Goal: Information Seeking & Learning: Find specific fact

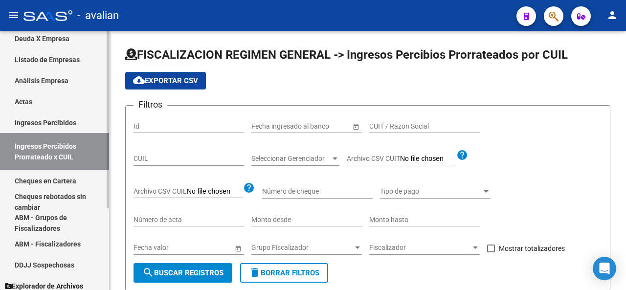
scroll to position [118, 0]
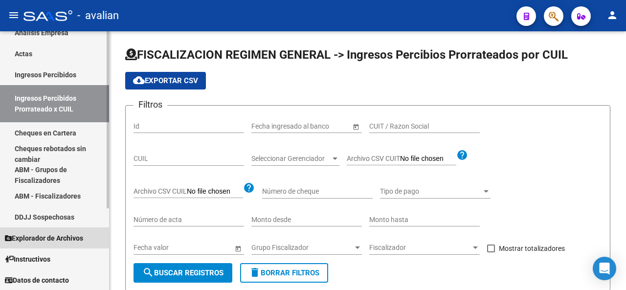
click at [38, 238] on span "Explorador de Archivos" at bounding box center [44, 238] width 78 height 11
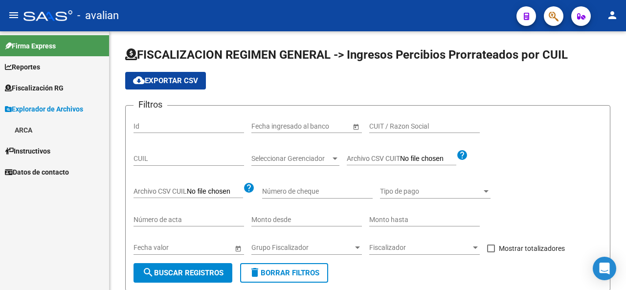
scroll to position [0, 0]
click at [33, 134] on link "ARCA" at bounding box center [54, 129] width 109 height 21
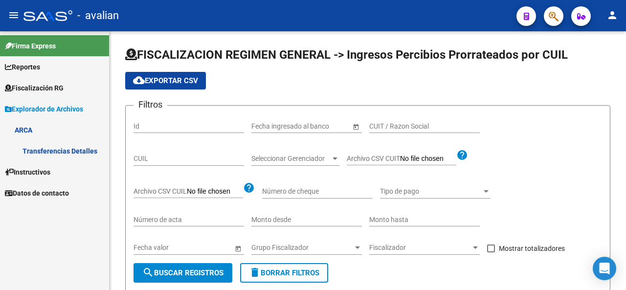
click at [67, 158] on link "Transferencias Detalles" at bounding box center [54, 150] width 109 height 21
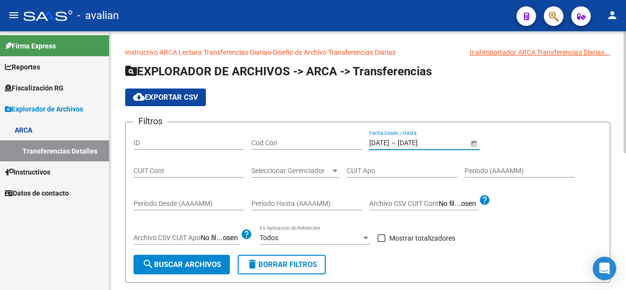
click at [382, 141] on input "[DATE]" at bounding box center [379, 143] width 20 height 8
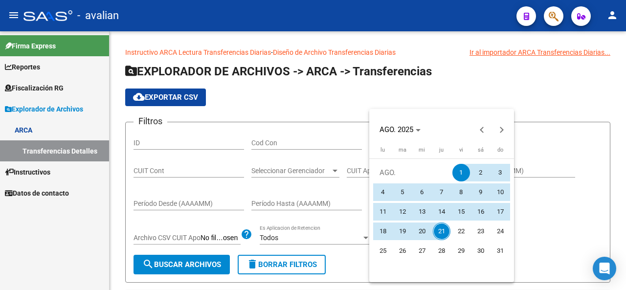
click at [385, 215] on span "11" at bounding box center [383, 212] width 18 height 18
type input "[DATE]"
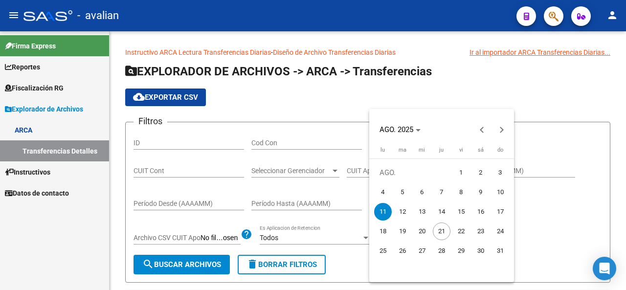
click at [385, 215] on span "11" at bounding box center [383, 212] width 18 height 18
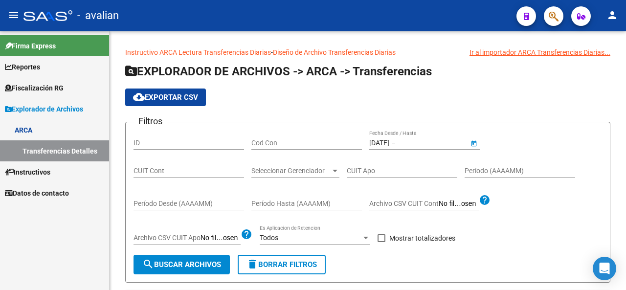
type input "[DATE]"
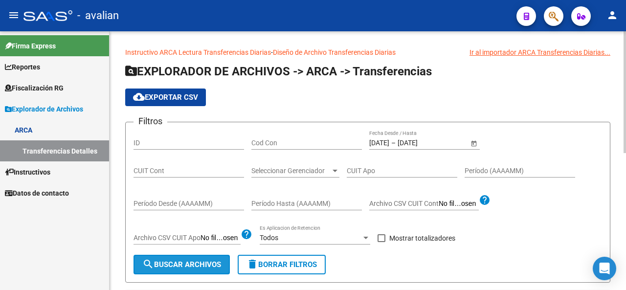
click at [193, 262] on span "search Buscar Archivos" at bounding box center [181, 264] width 79 height 9
click at [381, 236] on span at bounding box center [382, 238] width 8 height 8
click at [381, 242] on input "Mostrar totalizadores" at bounding box center [381, 242] width 0 height 0
checkbox input "true"
click at [198, 263] on span "search Buscar Archivos" at bounding box center [181, 264] width 79 height 9
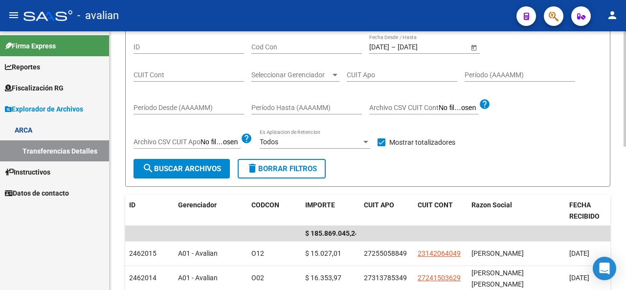
scroll to position [98, 0]
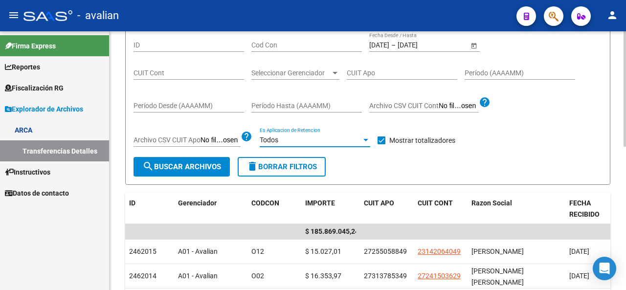
click at [367, 136] on div at bounding box center [365, 140] width 9 height 8
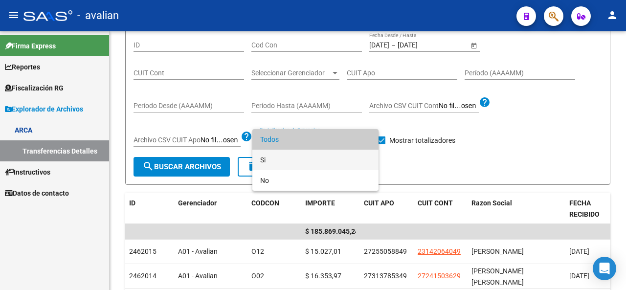
click at [266, 163] on span "Si" at bounding box center [315, 160] width 111 height 21
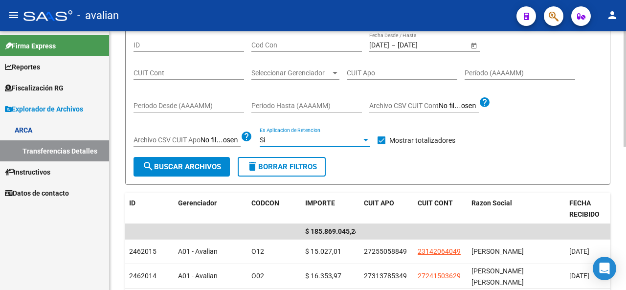
click at [181, 170] on span "search Buscar Archivos" at bounding box center [181, 166] width 79 height 9
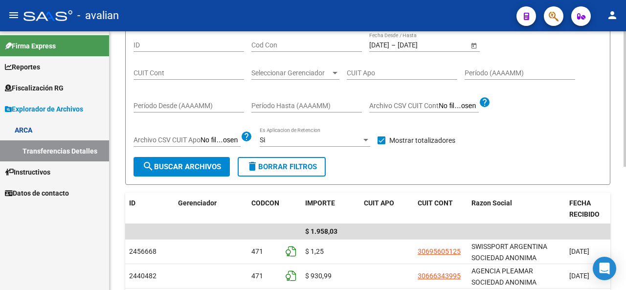
click at [396, 43] on span "–" at bounding box center [393, 45] width 4 height 8
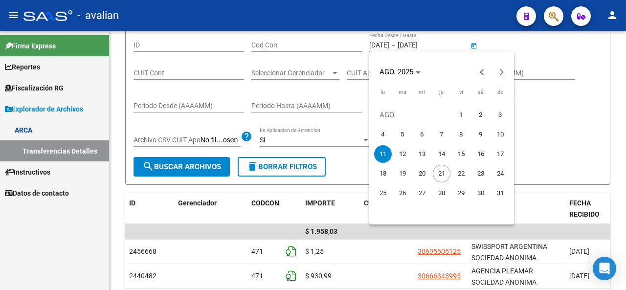
click at [404, 160] on span "12" at bounding box center [403, 154] width 18 height 18
type input "[DATE]"
click at [404, 160] on span "12" at bounding box center [403, 154] width 18 height 18
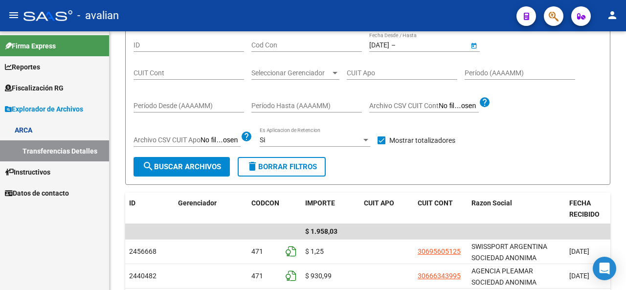
type input "[DATE]"
click at [364, 141] on div at bounding box center [365, 140] width 9 height 8
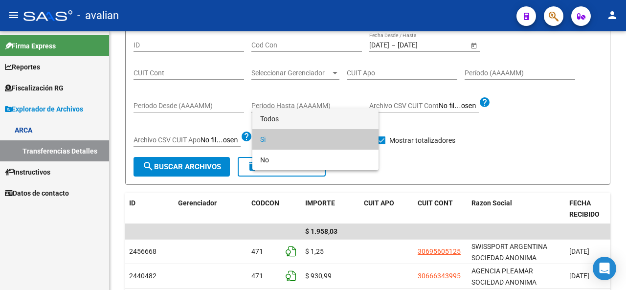
click at [275, 117] on span "Todos" at bounding box center [315, 119] width 111 height 21
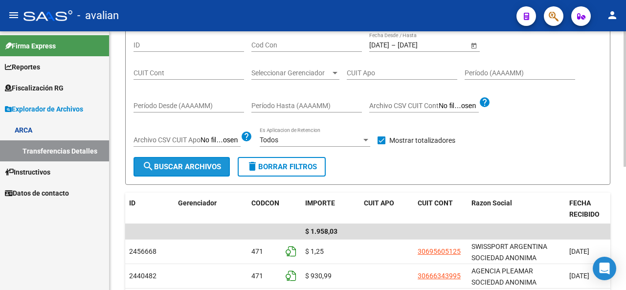
click at [170, 173] on button "search Buscar Archivos" at bounding box center [182, 167] width 96 height 20
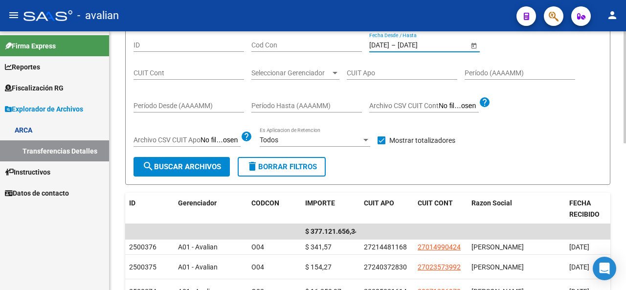
click at [384, 43] on input "[DATE]" at bounding box center [379, 45] width 20 height 8
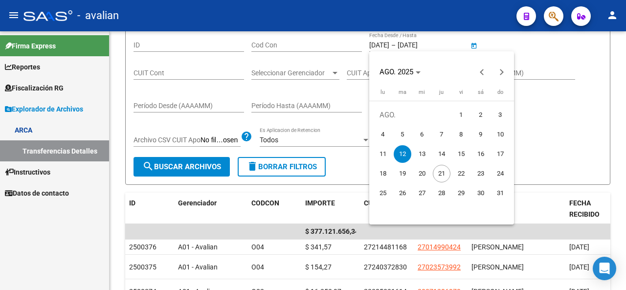
click at [427, 155] on span "13" at bounding box center [422, 154] width 18 height 18
type input "[DATE]"
click at [427, 155] on span "13" at bounding box center [422, 154] width 18 height 18
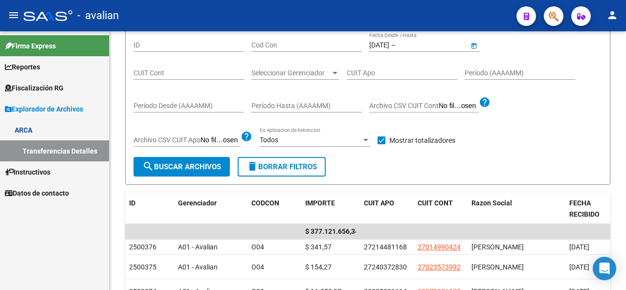
type input "[DATE]"
click at [179, 164] on span "search Buscar Archivos" at bounding box center [181, 166] width 79 height 9
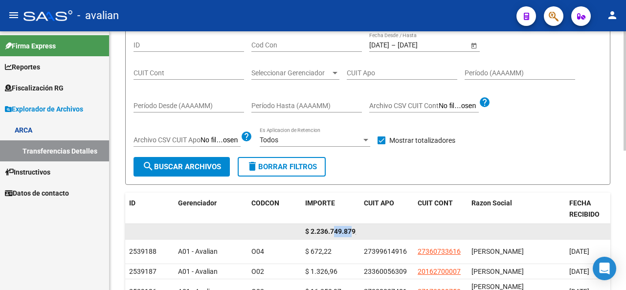
scroll to position [0, 9]
drag, startPoint x: 336, startPoint y: 230, endPoint x: 389, endPoint y: 224, distance: 53.6
click at [389, 224] on div "$ 2.236.749.879,54" at bounding box center [477, 232] width 704 height 16
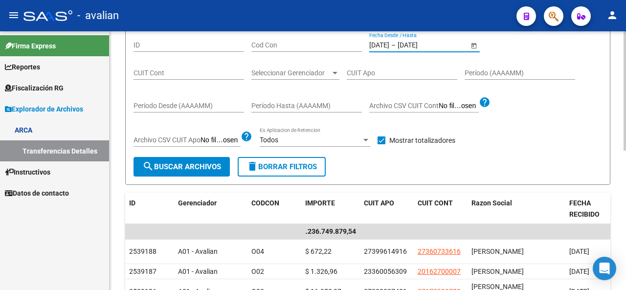
click at [389, 44] on input "[DATE]" at bounding box center [379, 45] width 20 height 8
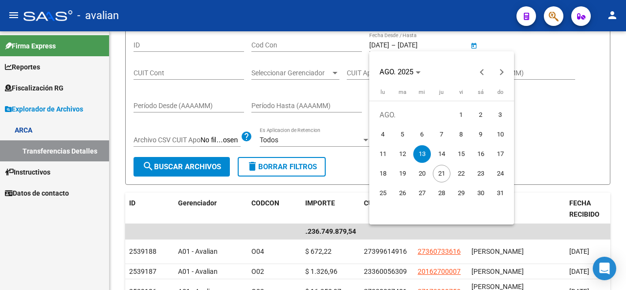
click at [437, 157] on span "14" at bounding box center [442, 154] width 18 height 18
type input "[DATE]"
click at [441, 156] on span "14" at bounding box center [442, 154] width 18 height 18
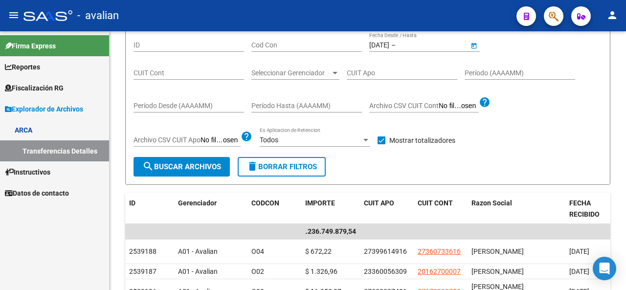
type input "[DATE]"
click at [164, 171] on button "search Buscar Archivos" at bounding box center [182, 167] width 96 height 20
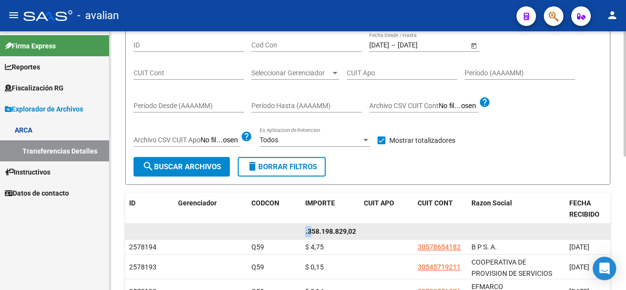
scroll to position [0, 0]
drag, startPoint x: 310, startPoint y: 230, endPoint x: 280, endPoint y: 230, distance: 30.3
click at [280, 230] on div "$ 1.358.198.829,02" at bounding box center [477, 232] width 704 height 16
drag, startPoint x: 346, startPoint y: 227, endPoint x: 373, endPoint y: 225, distance: 26.5
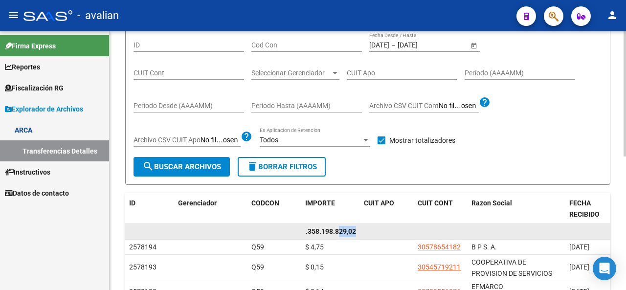
click at [373, 225] on div "$ 1.358.198.829,02" at bounding box center [477, 232] width 704 height 16
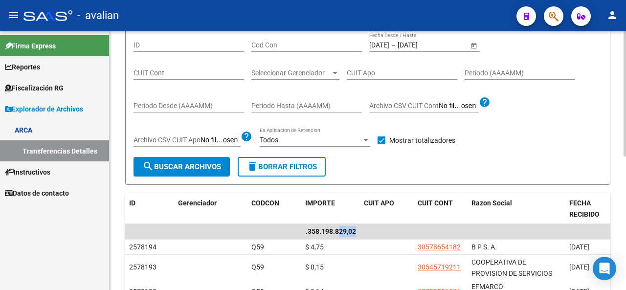
scroll to position [49, 0]
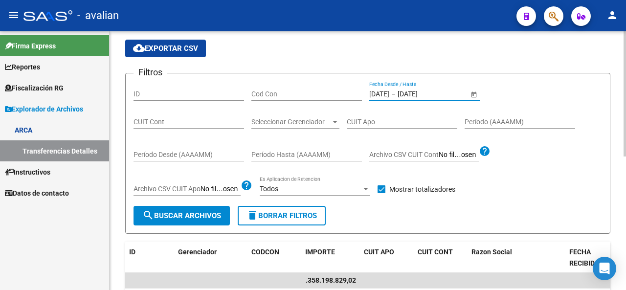
click at [388, 93] on input "[DATE]" at bounding box center [379, 94] width 20 height 8
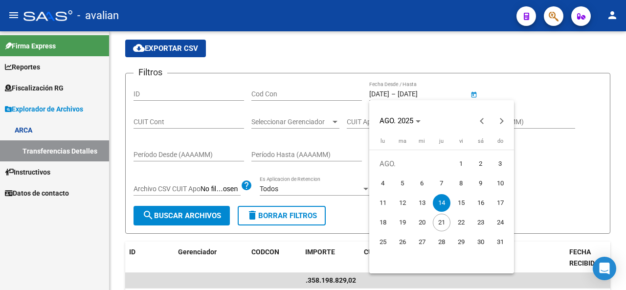
click at [378, 224] on span "18" at bounding box center [383, 223] width 18 height 18
type input "[DATE]"
click at [378, 224] on span "18" at bounding box center [383, 223] width 18 height 18
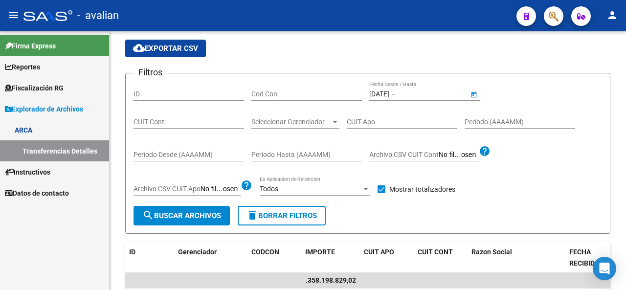
type input "[DATE]"
click at [189, 213] on span "search Buscar Archivos" at bounding box center [181, 215] width 79 height 9
click at [396, 90] on span "–" at bounding box center [393, 94] width 4 height 8
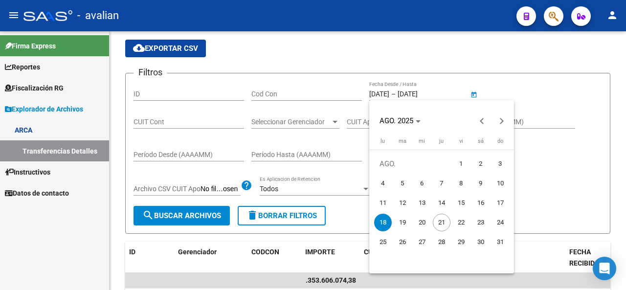
click at [499, 206] on span "17" at bounding box center [501, 203] width 18 height 18
type input "[DATE]"
click at [500, 206] on span "17" at bounding box center [501, 203] width 18 height 18
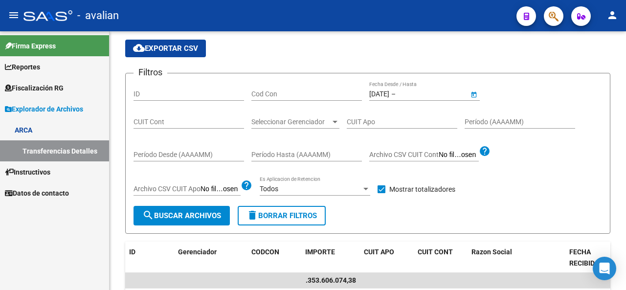
type input "[DATE]"
click at [311, 193] on div "Todos Es Aplicacion de Retencion" at bounding box center [315, 186] width 111 height 20
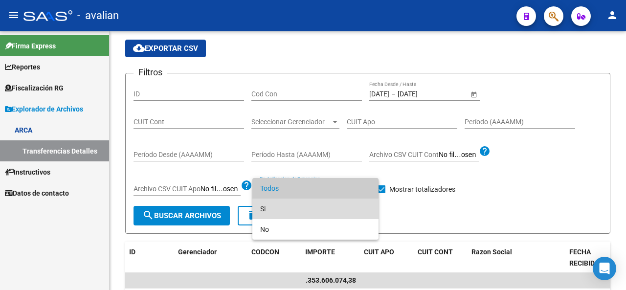
click at [275, 210] on span "Si" at bounding box center [315, 209] width 111 height 21
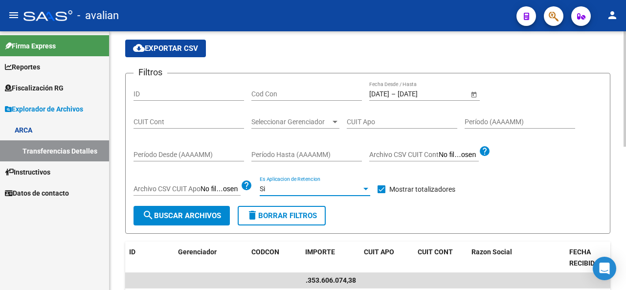
click at [204, 216] on span "search Buscar Archivos" at bounding box center [181, 215] width 79 height 9
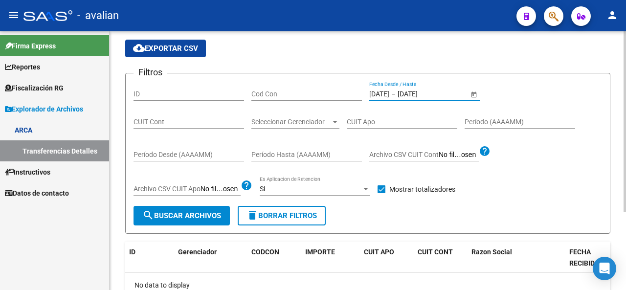
click at [412, 91] on input "[DATE]" at bounding box center [422, 94] width 48 height 8
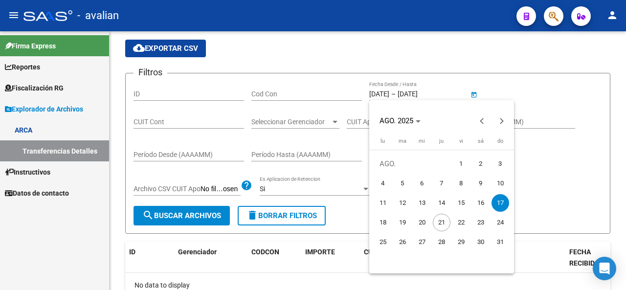
click at [439, 197] on span "14" at bounding box center [442, 203] width 18 height 18
type input "[DATE]"
click at [439, 197] on span "14" at bounding box center [442, 203] width 18 height 18
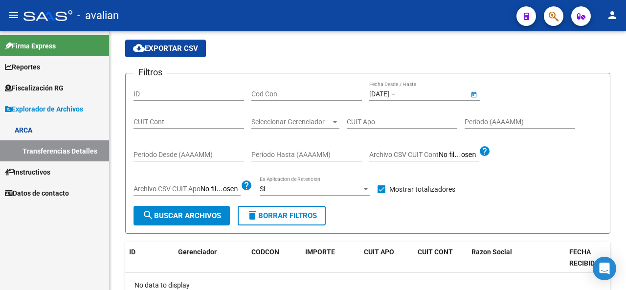
type input "[DATE]"
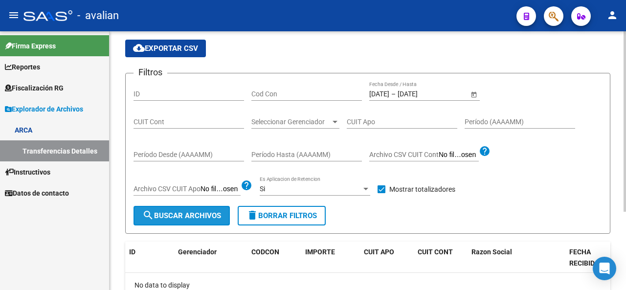
click at [185, 206] on button "search Buscar Archivos" at bounding box center [182, 216] width 96 height 20
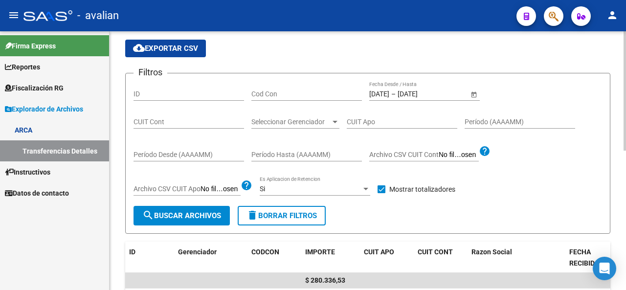
click at [410, 98] on div "[DATE] [DATE] – [DATE] [DATE] Fecha Desde / Hasta" at bounding box center [418, 91] width 99 height 20
click at [410, 92] on input "[DATE]" at bounding box center [422, 94] width 48 height 8
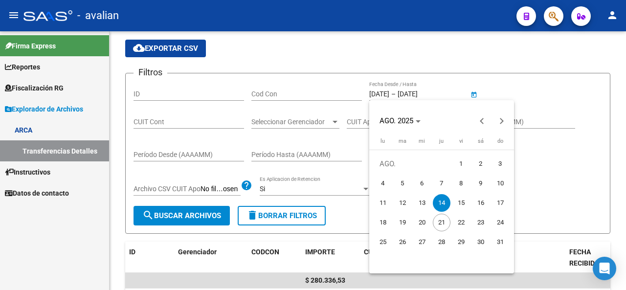
click at [381, 218] on span "18" at bounding box center [383, 223] width 18 height 18
type input "[DATE]"
click at [381, 218] on span "18" at bounding box center [383, 223] width 18 height 18
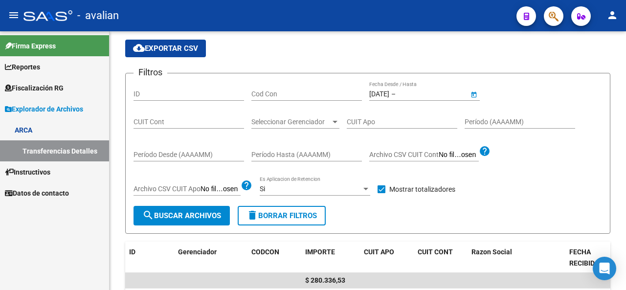
type input "[DATE]"
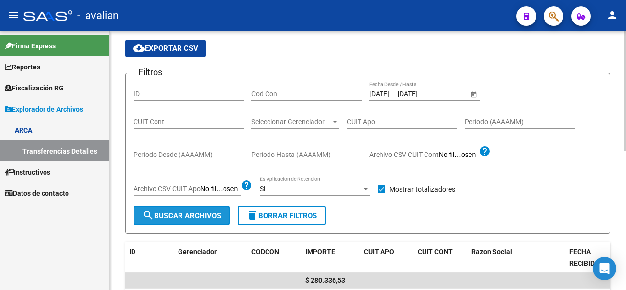
click at [203, 217] on span "search Buscar Archivos" at bounding box center [181, 215] width 79 height 9
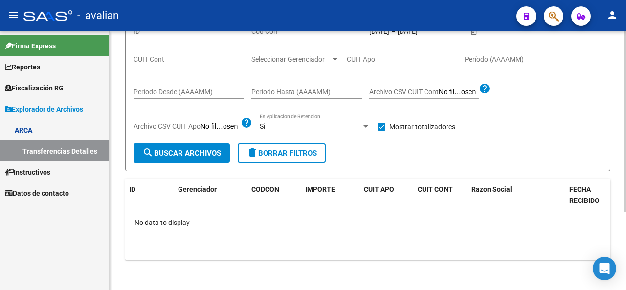
scroll to position [63, 0]
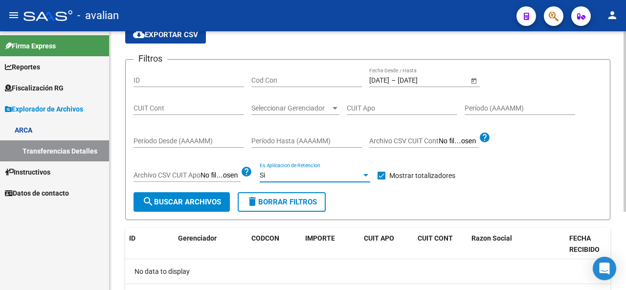
click at [361, 178] on div "Si" at bounding box center [311, 175] width 102 height 8
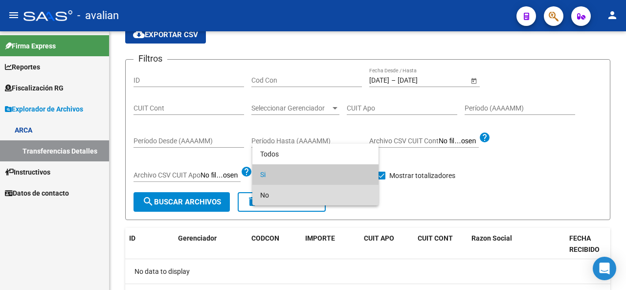
click at [305, 195] on span "No" at bounding box center [315, 195] width 111 height 21
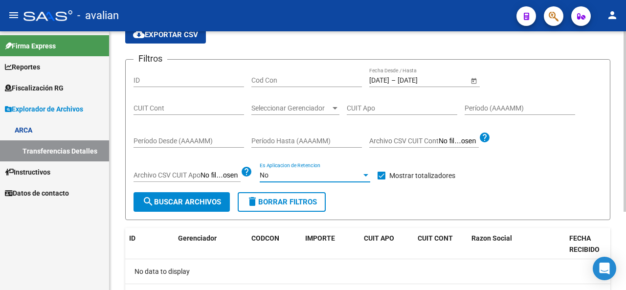
click at [181, 203] on span "search Buscar Archivos" at bounding box center [181, 202] width 79 height 9
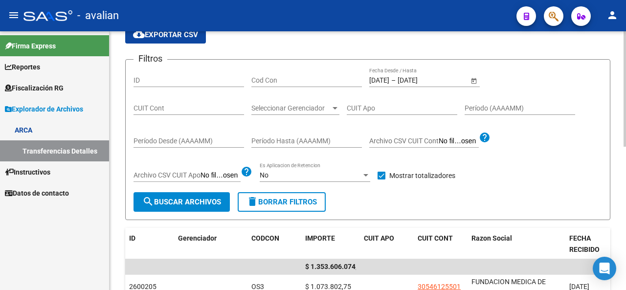
scroll to position [112, 0]
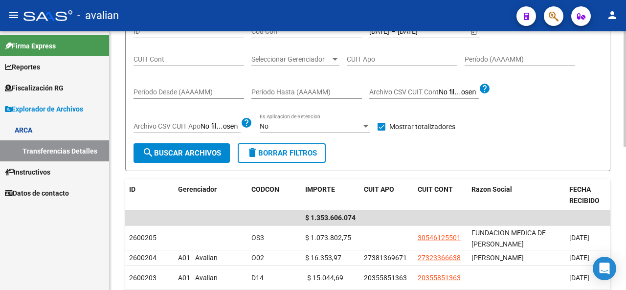
click at [364, 129] on div at bounding box center [365, 126] width 9 height 8
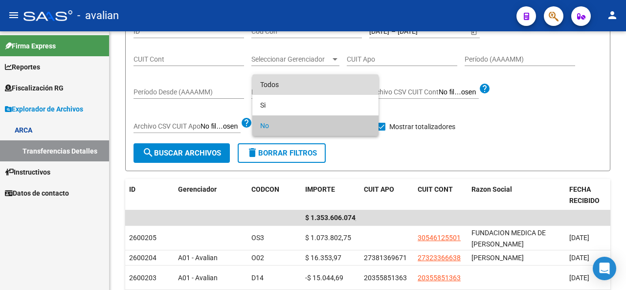
click at [271, 84] on span "Todos" at bounding box center [315, 84] width 111 height 21
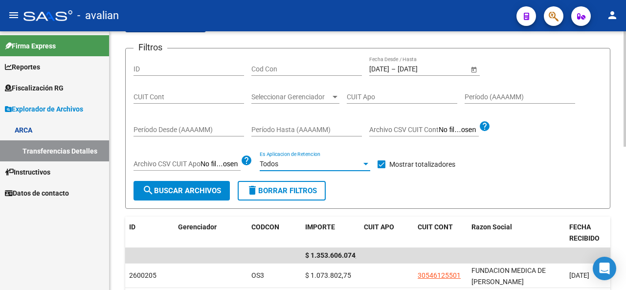
scroll to position [63, 0]
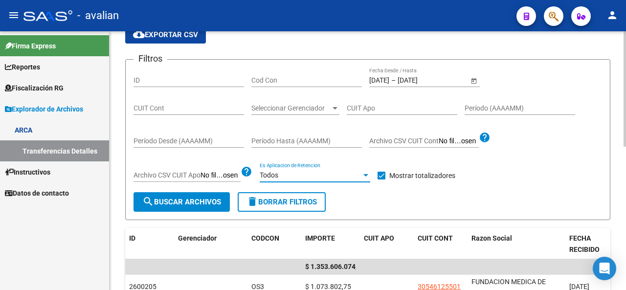
click at [389, 78] on input "[DATE]" at bounding box center [379, 80] width 20 height 8
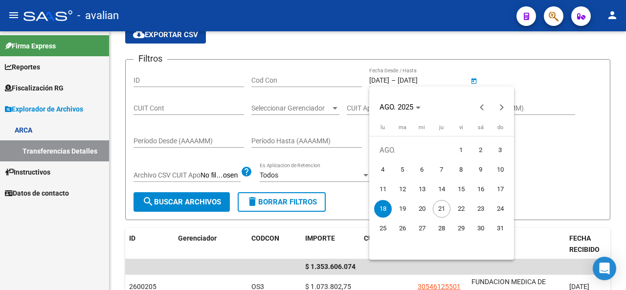
click at [404, 208] on span "19" at bounding box center [403, 209] width 18 height 18
type input "[DATE]"
click at [404, 208] on span "19" at bounding box center [403, 209] width 18 height 18
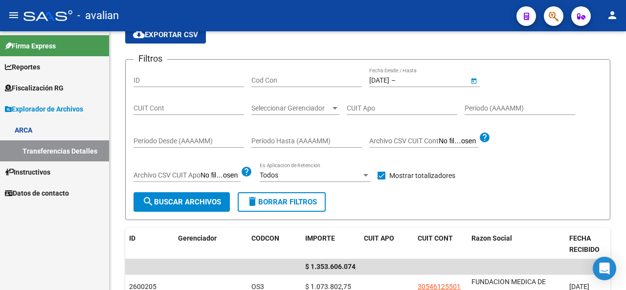
type input "[DATE]"
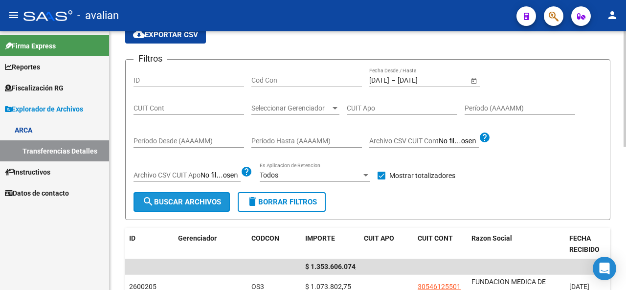
click at [157, 206] on button "search Buscar Archivos" at bounding box center [182, 202] width 96 height 20
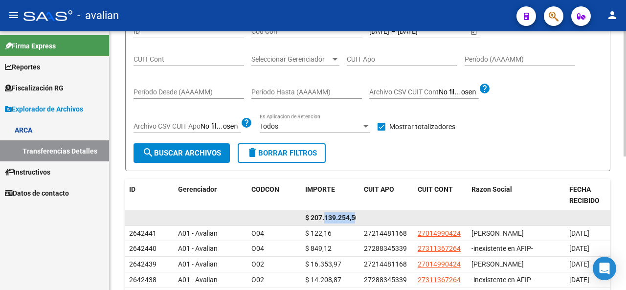
scroll to position [0, 3]
drag, startPoint x: 325, startPoint y: 214, endPoint x: 366, endPoint y: 214, distance: 41.6
click at [366, 214] on div "$ 207.139.254,50" at bounding box center [477, 218] width 704 height 16
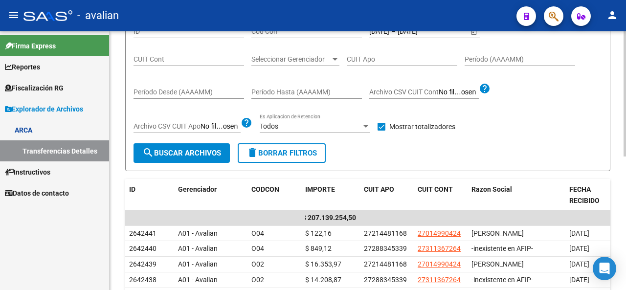
click at [312, 130] on div "Todos Es Aplicacion de Retencion" at bounding box center [315, 123] width 111 height 20
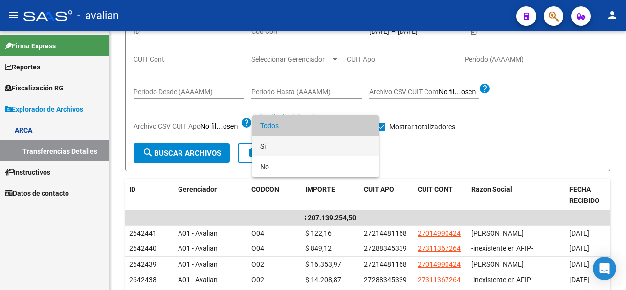
click at [272, 148] on span "Si" at bounding box center [315, 146] width 111 height 21
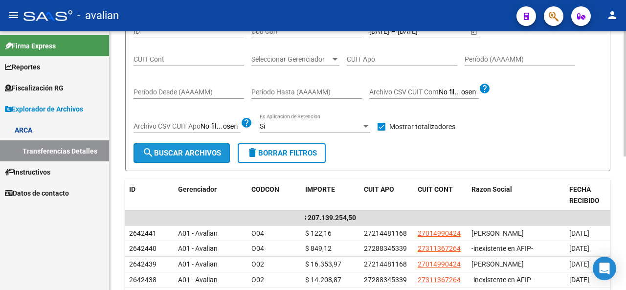
click at [208, 153] on span "search Buscar Archivos" at bounding box center [181, 153] width 79 height 9
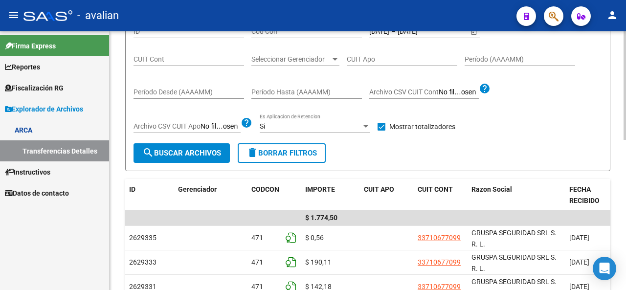
scroll to position [0, 0]
